Goal: Navigation & Orientation: Find specific page/section

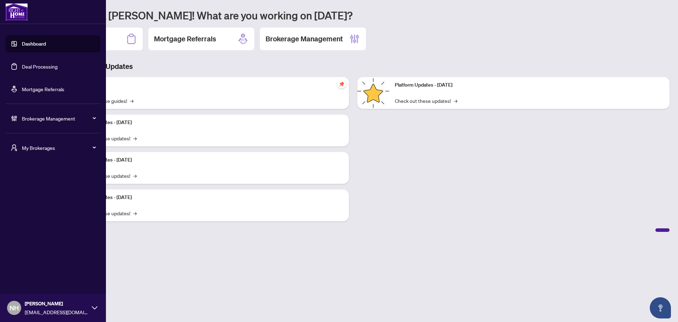
click at [20, 146] on div "My Brokerages" at bounding box center [53, 147] width 95 height 17
click at [41, 172] on span "[PERSON_NAME]" at bounding box center [55, 176] width 80 height 8
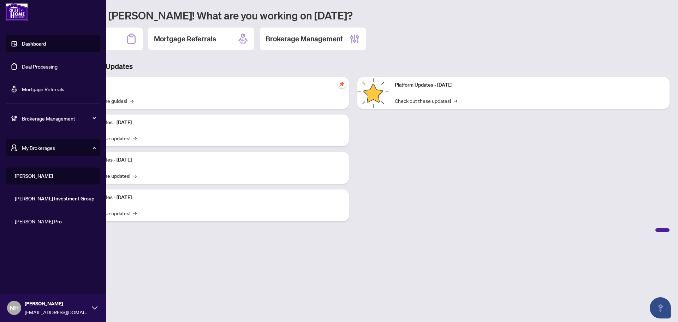
click at [69, 117] on span "Brokerage Management" at bounding box center [58, 118] width 73 height 8
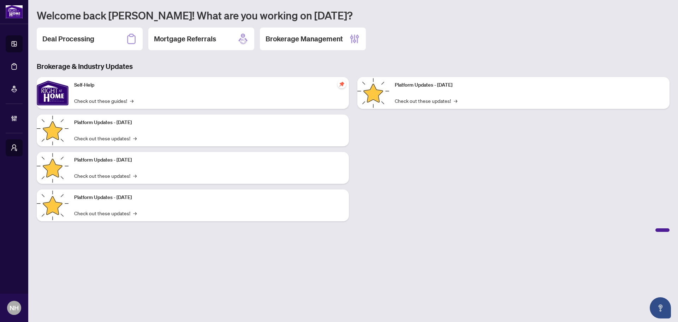
drag, startPoint x: 199, startPoint y: 253, endPoint x: 202, endPoint y: 241, distance: 12.3
click at [200, 247] on main "Welcome back [PERSON_NAME]! What are you working on [DATE]? Deal Processing Mor…" at bounding box center [353, 161] width 650 height 322
